Goal: Information Seeking & Learning: Learn about a topic

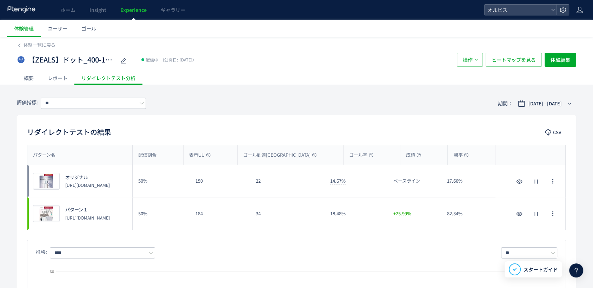
click at [21, 11] on icon at bounding box center [21, 9] width 29 height 7
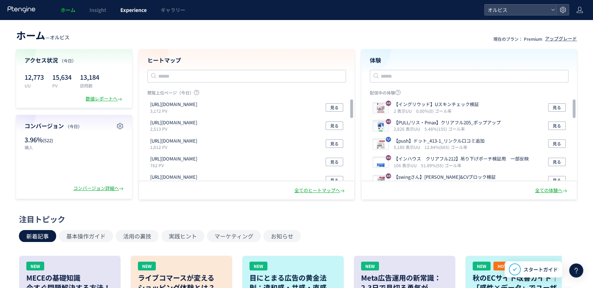
click at [124, 14] on link "Experience" at bounding box center [133, 10] width 40 height 20
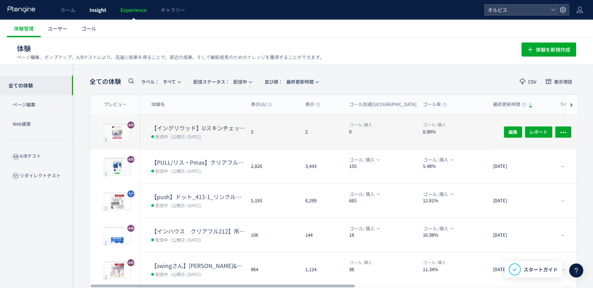
click at [94, 9] on span "Insight" at bounding box center [97, 9] width 17 height 7
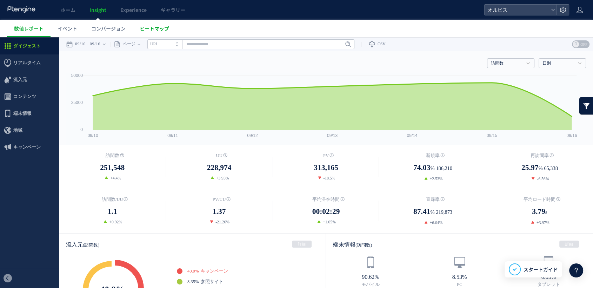
click at [156, 29] on span "ヒートマップ" at bounding box center [154, 28] width 29 height 7
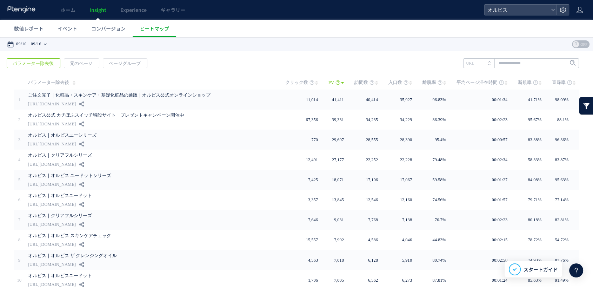
click at [22, 50] on time "09/10" at bounding box center [21, 44] width 11 height 14
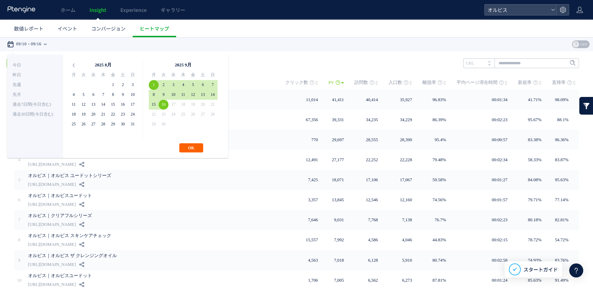
click at [190, 150] on button "OK" at bounding box center [191, 147] width 24 height 9
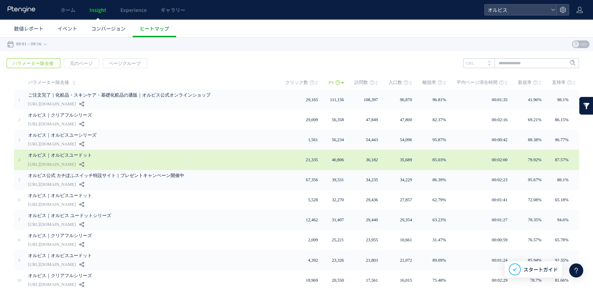
click at [76, 160] on link "[URL][DOMAIN_NAME]" at bounding box center [52, 164] width 48 height 8
click at [76, 163] on link "[URL][DOMAIN_NAME]" at bounding box center [52, 164] width 48 height 8
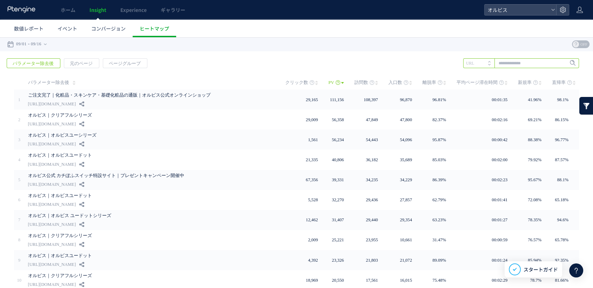
click at [501, 63] on input "text" at bounding box center [521, 63] width 116 height 10
type input "***"
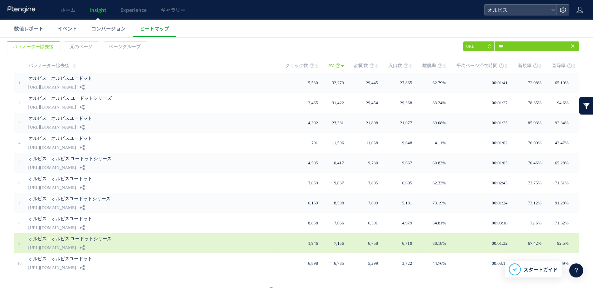
scroll to position [32, 0]
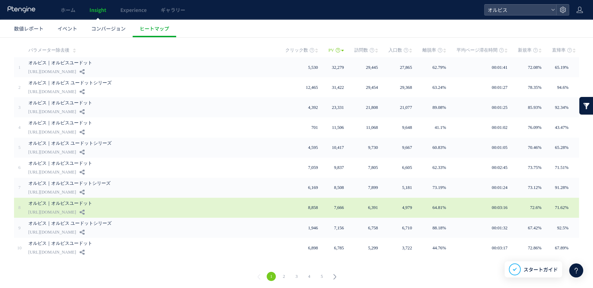
click at [76, 208] on link "[URL][DOMAIN_NAME]" at bounding box center [52, 212] width 48 height 8
